Goal: Information Seeking & Learning: Learn about a topic

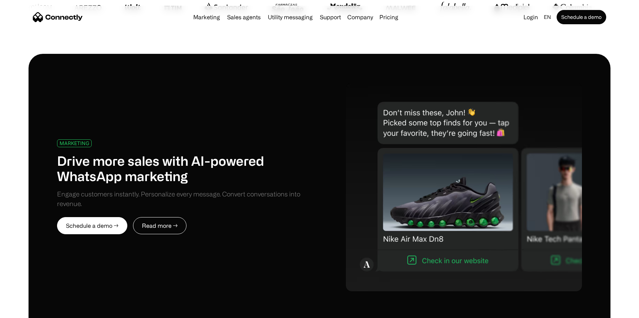
scroll to position [692, 0]
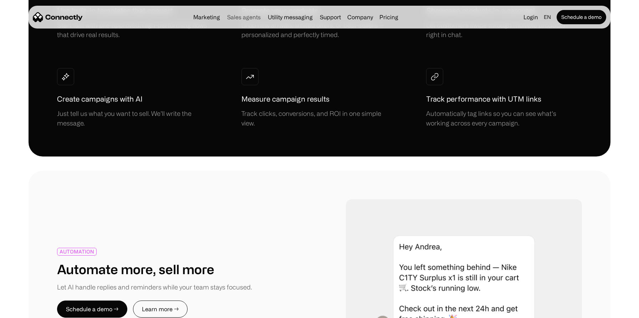
click at [248, 19] on link "Sales agents" at bounding box center [243, 17] width 39 height 6
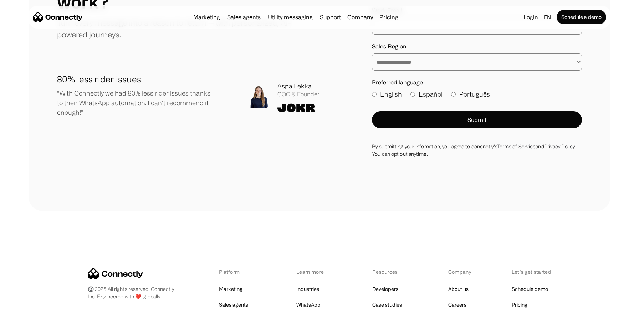
scroll to position [2051, 0]
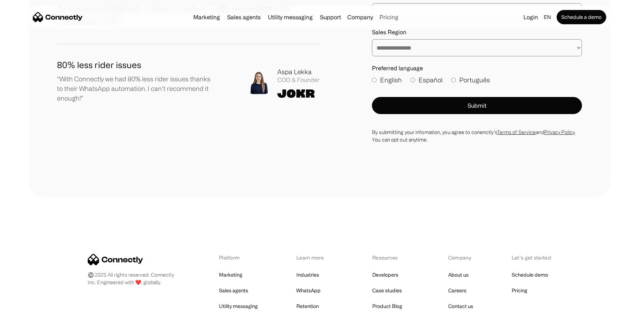
click at [394, 16] on link "Pricing" at bounding box center [389, 17] width 25 height 6
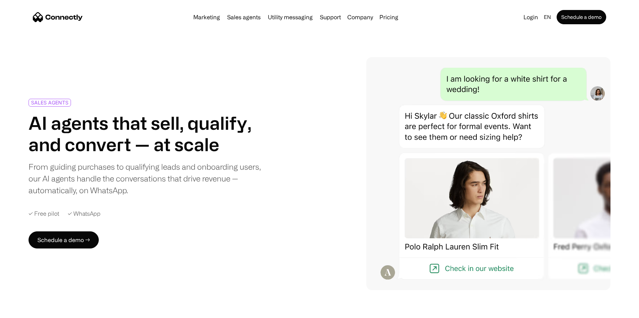
scroll to position [2149, 0]
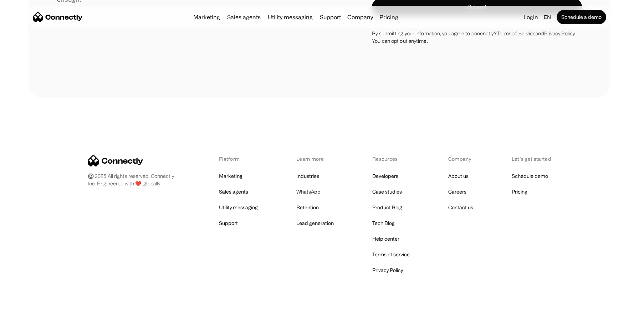
click at [314, 187] on link "WhatsApp" at bounding box center [308, 192] width 24 height 10
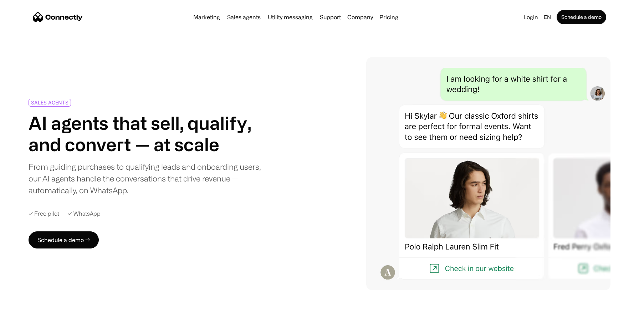
scroll to position [2149, 0]
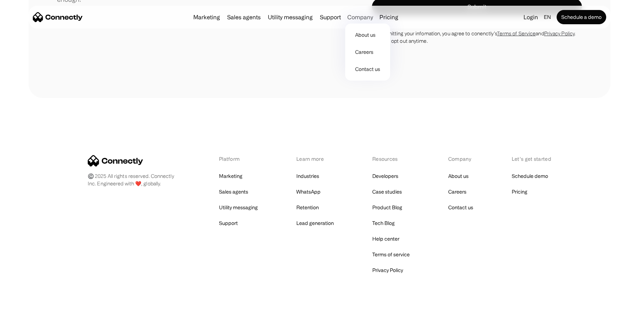
click at [361, 21] on div "Company" at bounding box center [360, 17] width 26 height 10
click at [359, 42] on link "About us" at bounding box center [367, 34] width 39 height 17
